Goal: Task Accomplishment & Management: Use online tool/utility

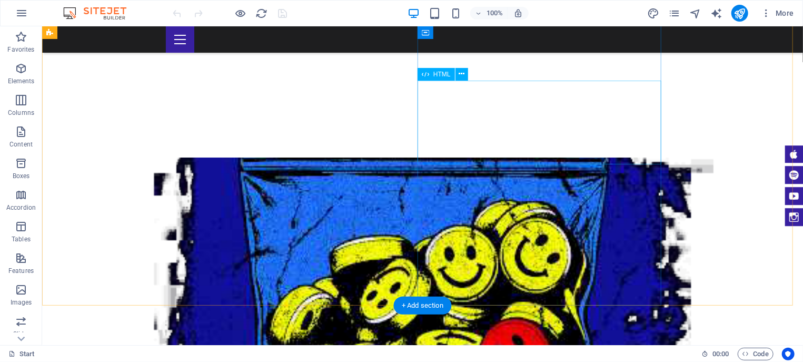
scroll to position [999, 0]
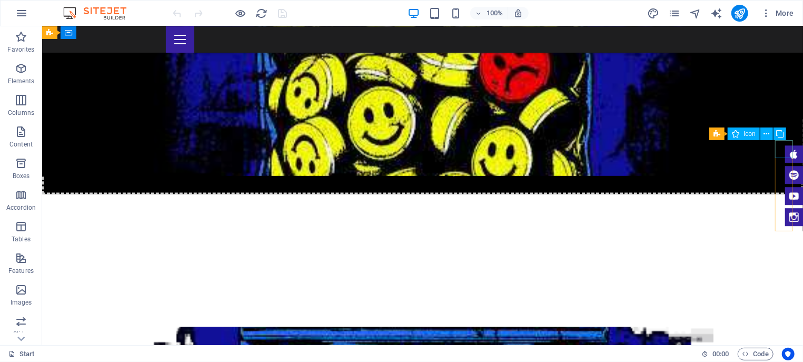
click at [786, 149] on figure at bounding box center [793, 154] width 18 height 18
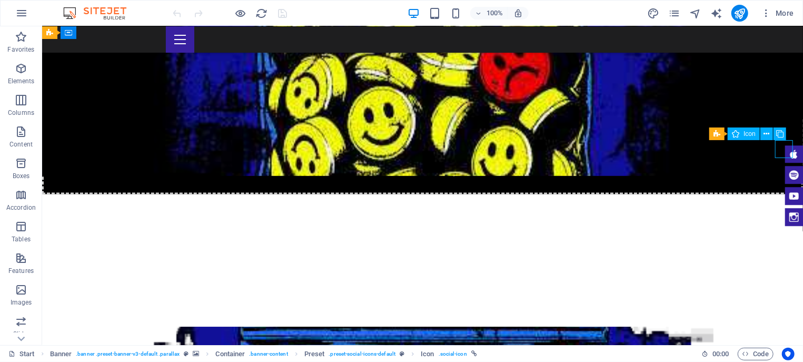
click at [786, 149] on figure at bounding box center [793, 154] width 18 height 18
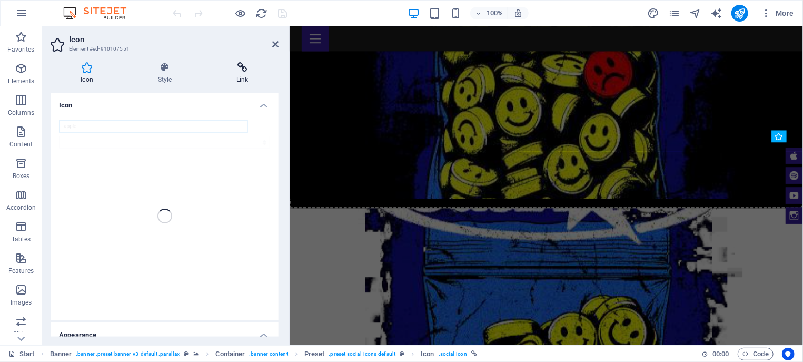
click at [242, 71] on icon at bounding box center [242, 67] width 72 height 11
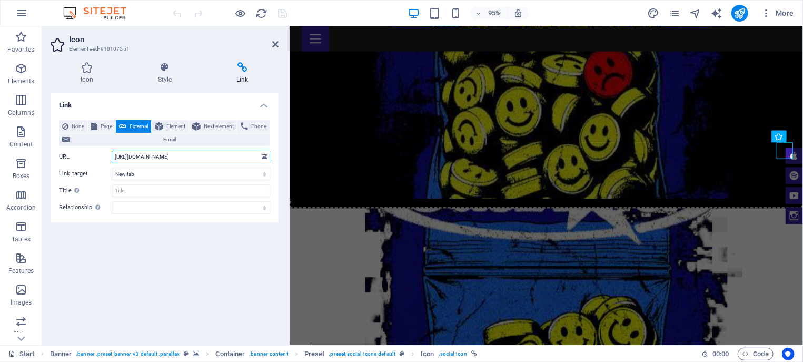
click at [210, 152] on input "[URL][DOMAIN_NAME]" at bounding box center [191, 157] width 158 height 13
paste input "[DOMAIN_NAME][URL][PERSON_NAME]"
type input "[URL][DOMAIN_NAME][PERSON_NAME]"
click at [274, 42] on icon at bounding box center [275, 44] width 6 height 8
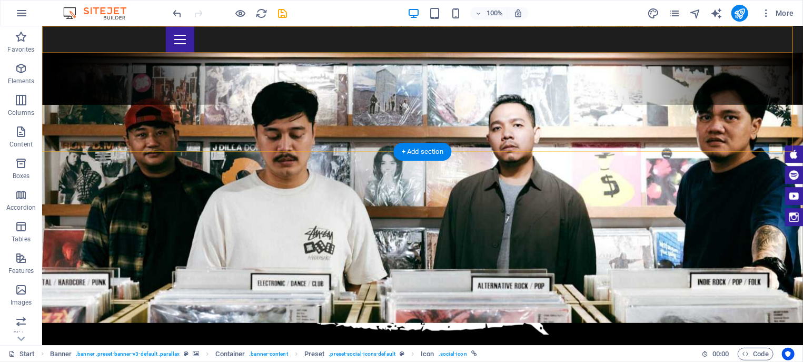
scroll to position [206, 0]
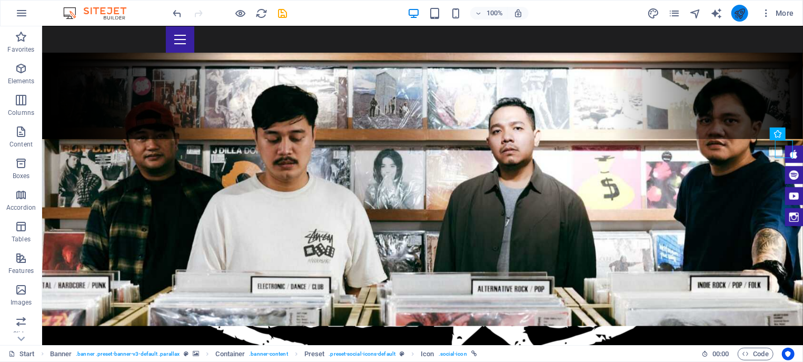
drag, startPoint x: 735, startPoint y: 14, endPoint x: 642, endPoint y: 17, distance: 93.8
click at [735, 14] on icon "publish" at bounding box center [739, 13] width 12 height 12
